Goal: Navigation & Orientation: Find specific page/section

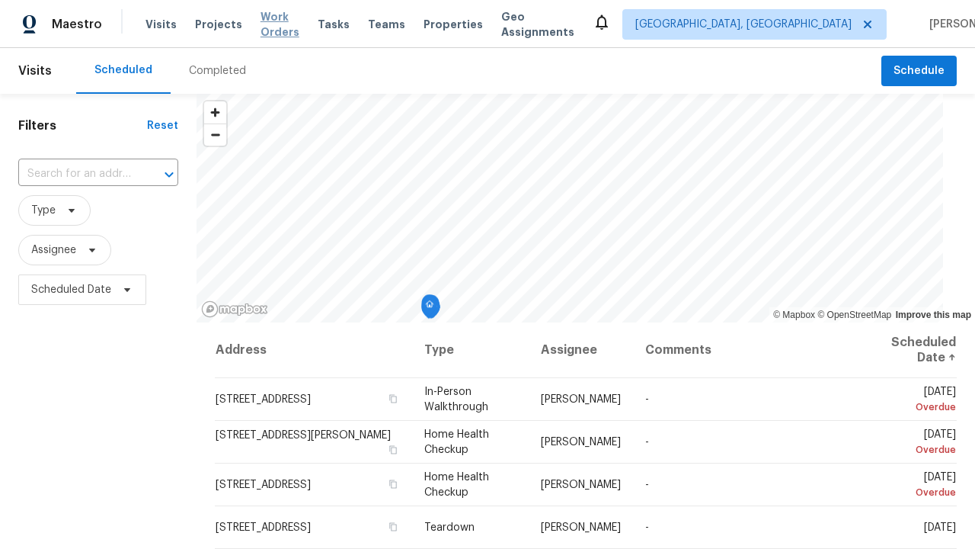
click at [282, 24] on span "Work Orders" at bounding box center [280, 24] width 39 height 30
